Goal: Transaction & Acquisition: Download file/media

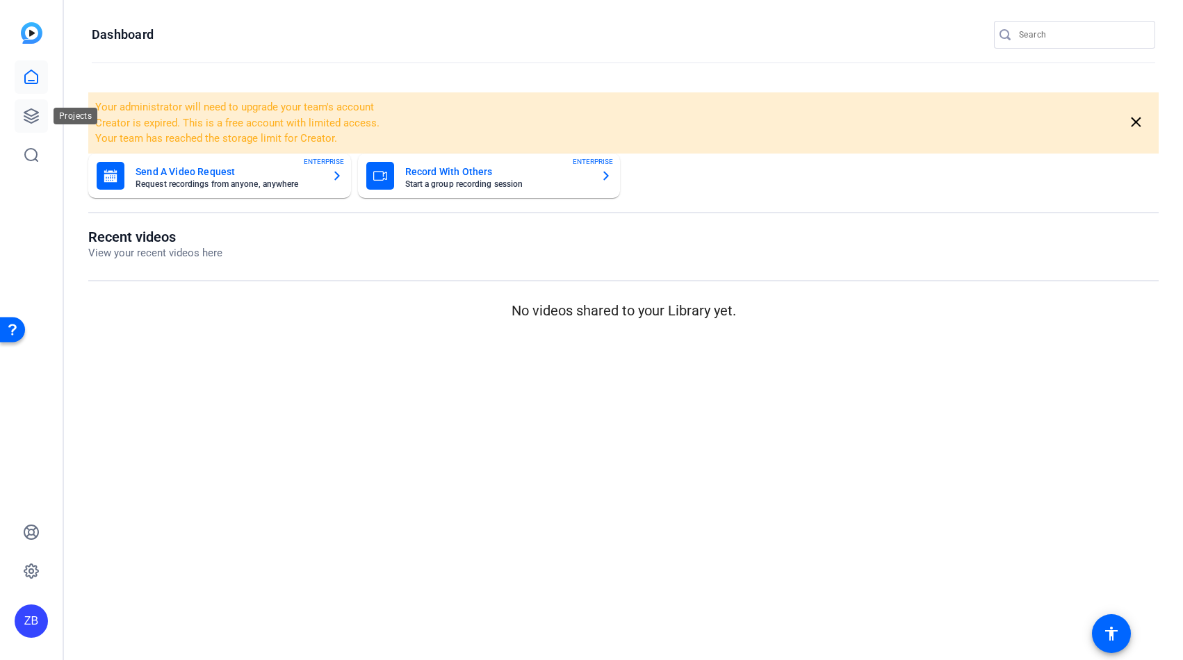
click at [35, 122] on icon at bounding box center [31, 116] width 14 height 14
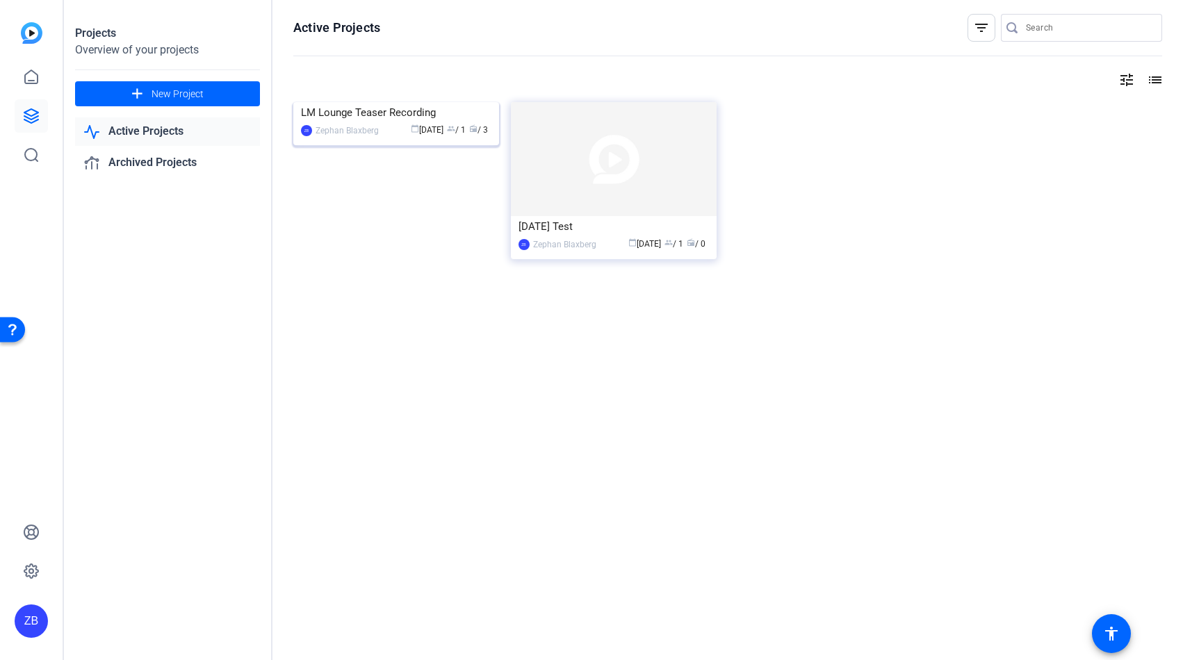
click at [439, 123] on div "LM Lounge Teaser Recording" at bounding box center [396, 112] width 190 height 21
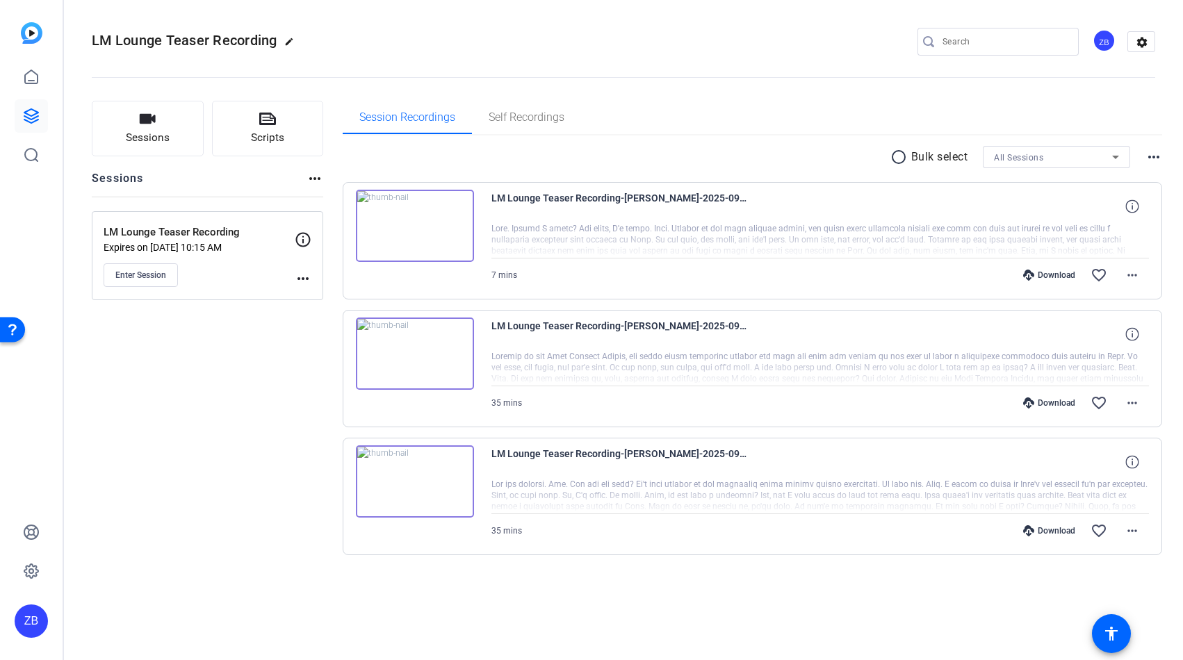
click at [1041, 276] on div "Download" at bounding box center [1049, 275] width 66 height 11
click at [1053, 403] on div "Download" at bounding box center [1049, 403] width 66 height 11
click at [1055, 528] on div "Download" at bounding box center [1049, 531] width 66 height 11
click at [1142, 272] on span at bounding box center [1132, 275] width 33 height 33
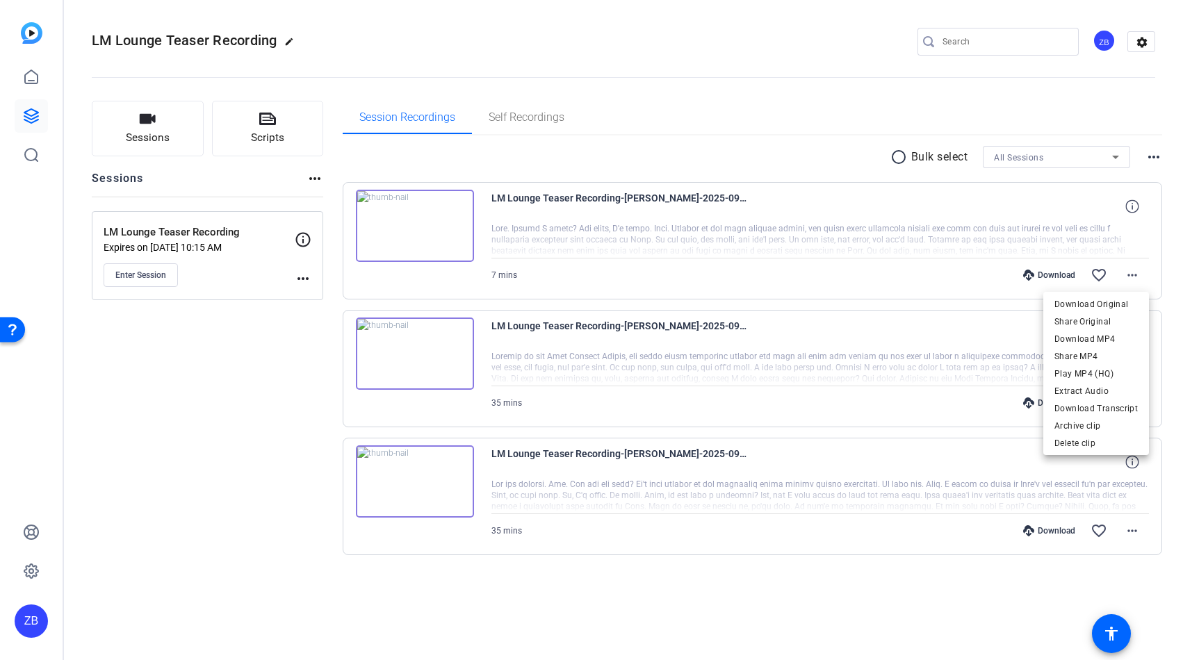
click at [1157, 276] on div at bounding box center [591, 330] width 1183 height 660
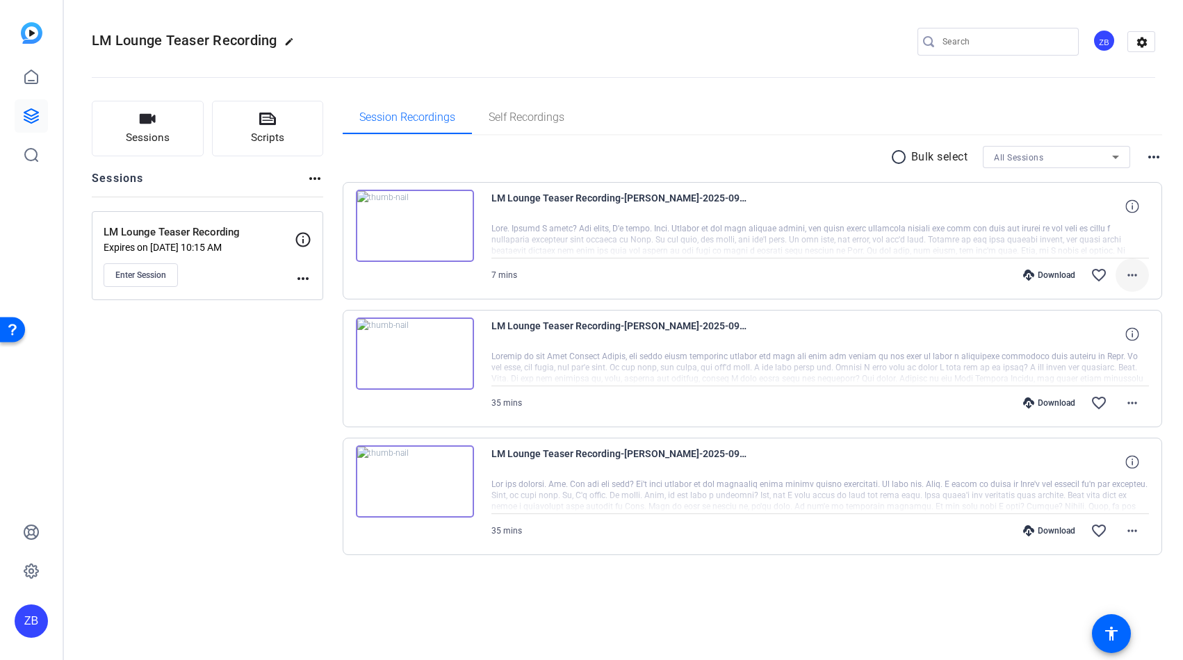
click at [1136, 275] on mat-icon "more_horiz" at bounding box center [1132, 275] width 17 height 17
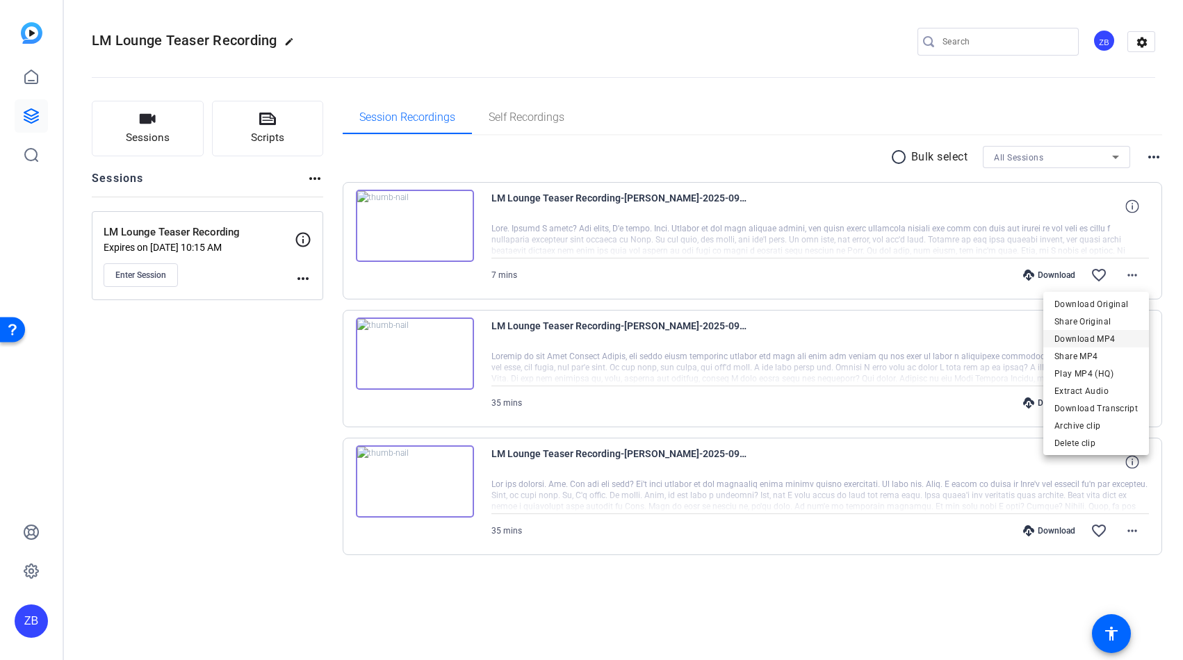
click at [1084, 338] on span "Download MP4" at bounding box center [1096, 339] width 83 height 17
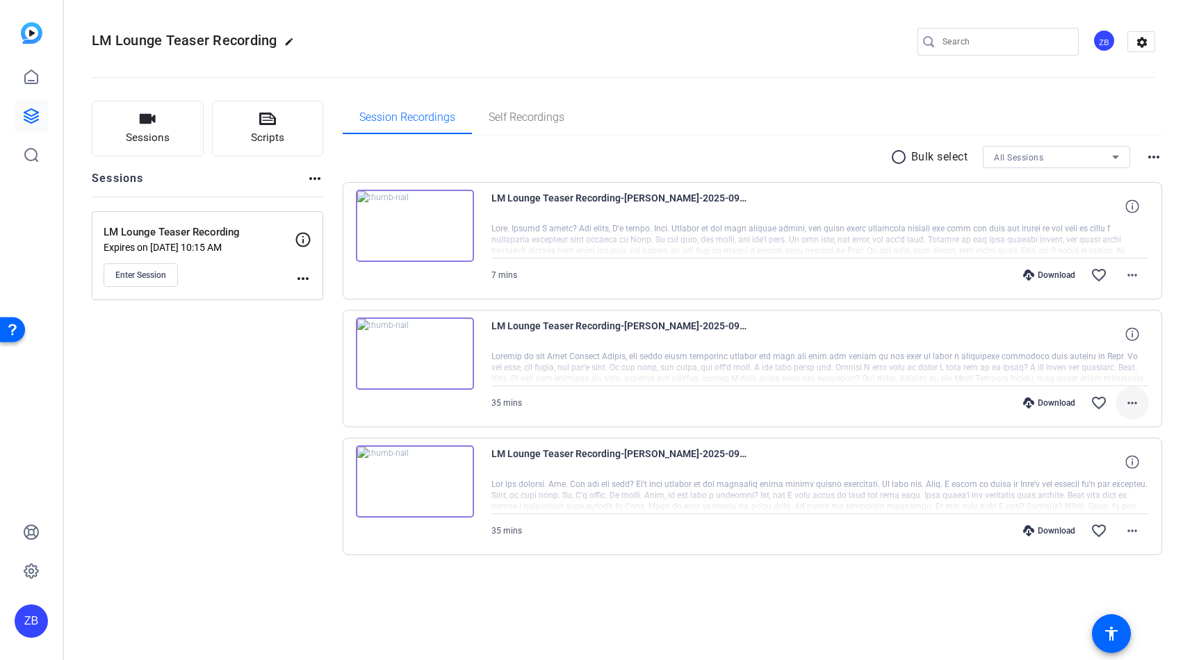
click at [1133, 409] on mat-icon "more_horiz" at bounding box center [1132, 403] width 17 height 17
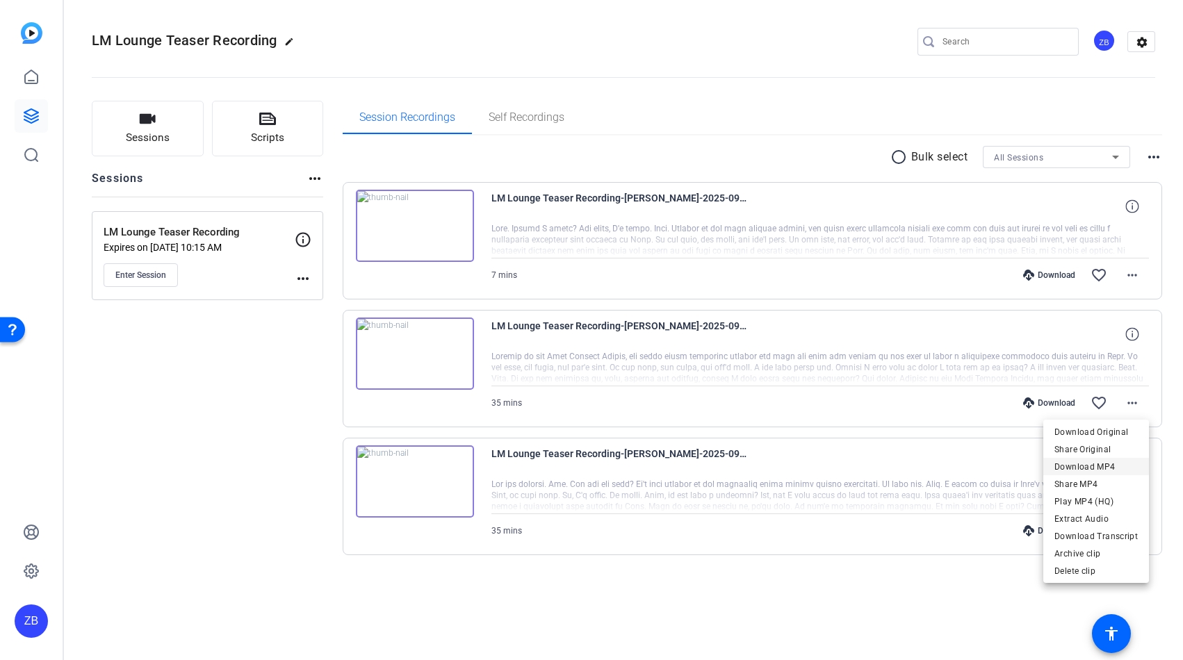
click at [1101, 466] on span "Download MP4" at bounding box center [1096, 467] width 83 height 17
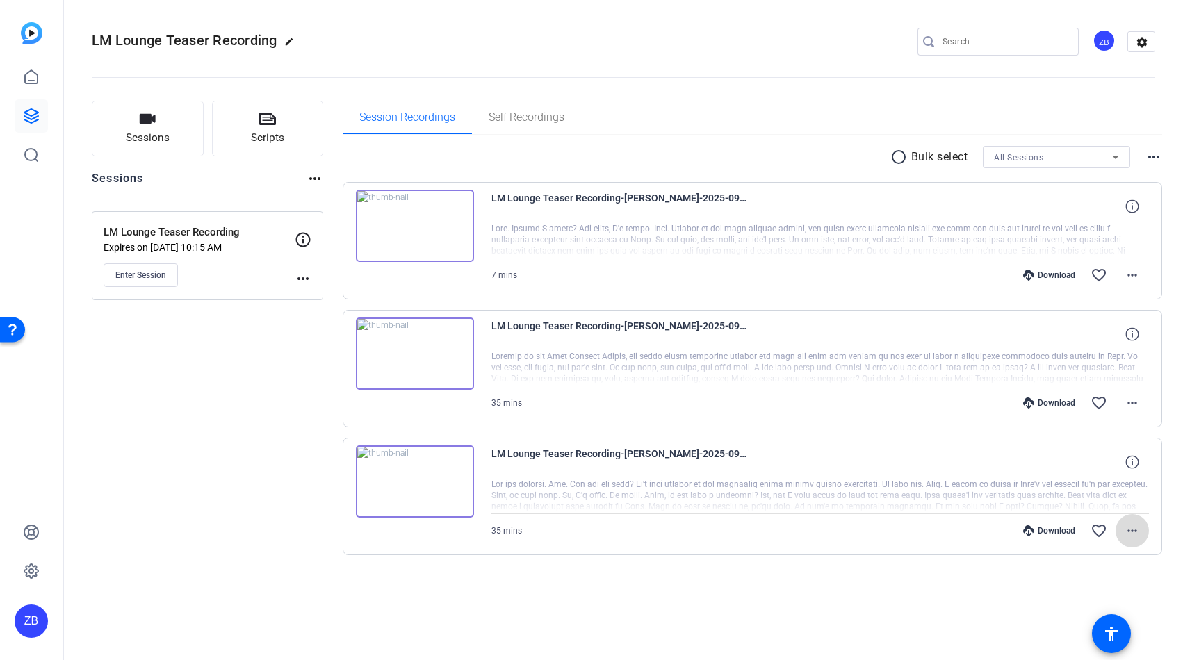
click at [1132, 532] on mat-icon "more_horiz" at bounding box center [1132, 531] width 17 height 17
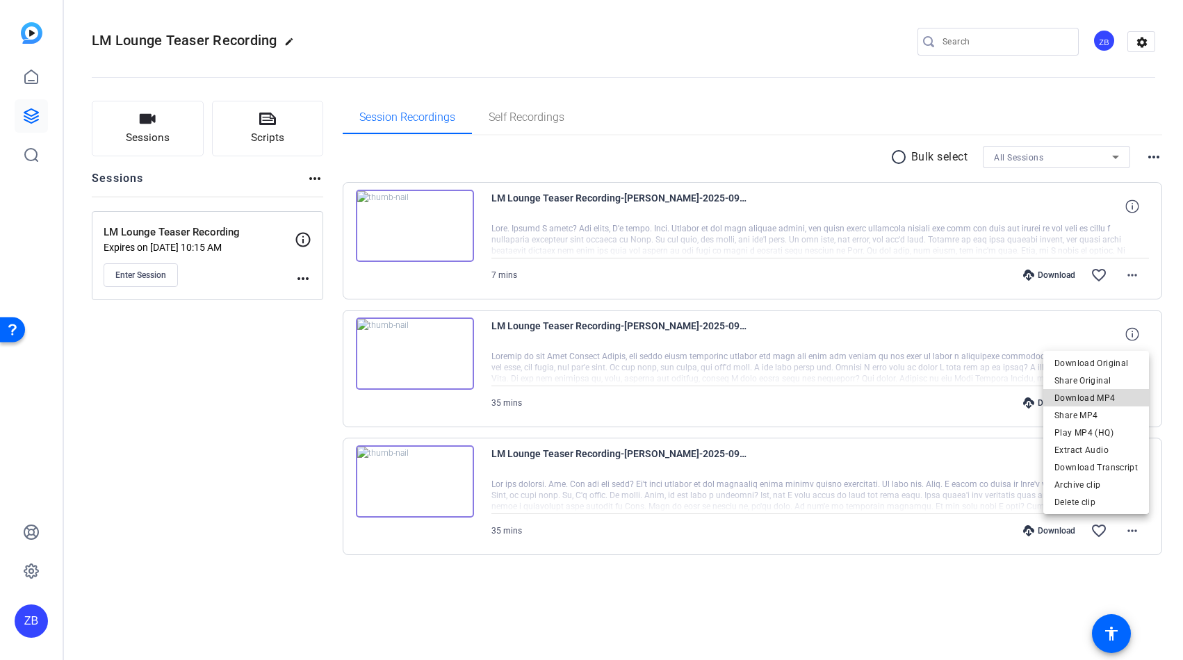
click at [1099, 393] on span "Download MP4" at bounding box center [1096, 398] width 83 height 17
